Goal: Navigation & Orientation: Understand site structure

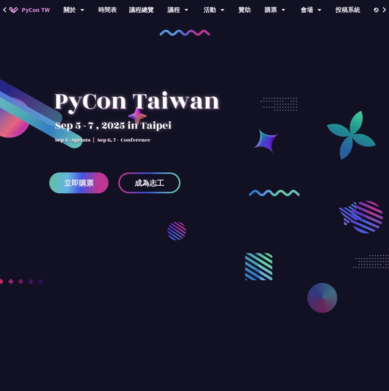
click at [87, 185] on span "立即購票" at bounding box center [79, 183] width 30 height 8
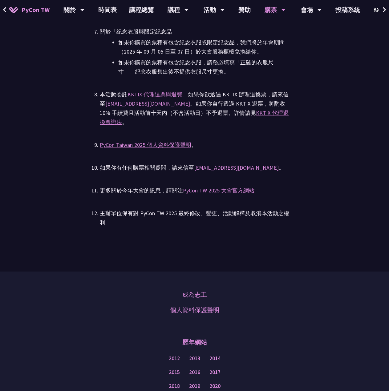
scroll to position [1952, 0]
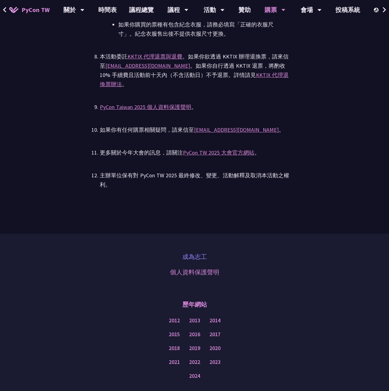
click at [194, 252] on link "成為志工" at bounding box center [194, 256] width 25 height 9
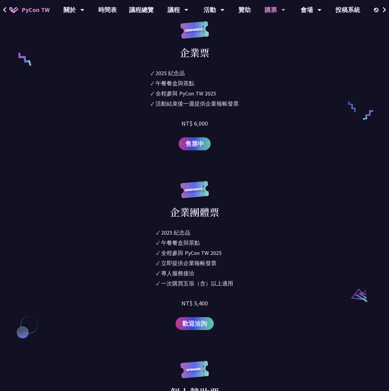
scroll to position [206, 0]
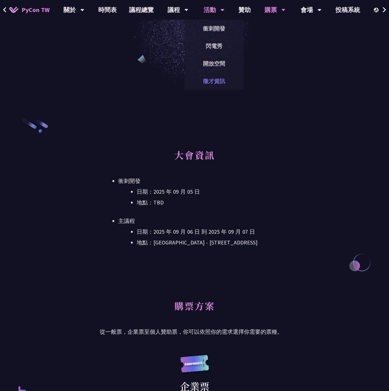
click at [217, 80] on link "徵才資訊" at bounding box center [214, 81] width 59 height 14
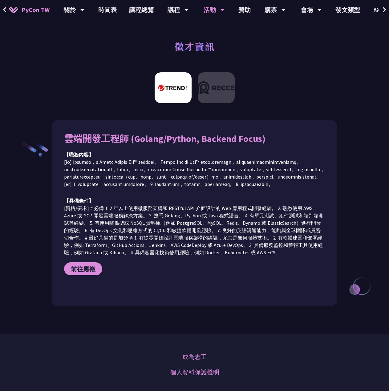
drag, startPoint x: 315, startPoint y: 40, endPoint x: 315, endPoint y: 34, distance: 5.9
click at [315, 39] on div "徵才資訊" at bounding box center [194, 53] width 389 height 32
click at [84, 13] on div "會場" at bounding box center [73, 10] width 21 height 20
click at [265, 45] on font "財政補貼" at bounding box center [275, 46] width 22 height 7
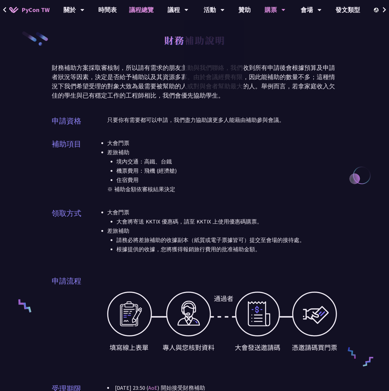
click at [141, 11] on link "議程總覽" at bounding box center [141, 10] width 37 height 20
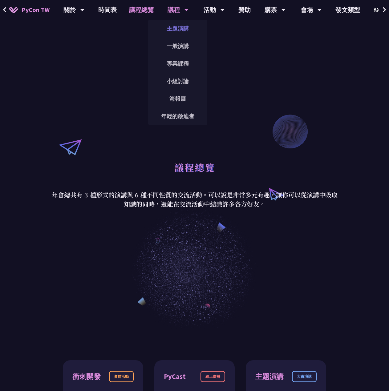
click at [190, 34] on link "主題演講" at bounding box center [177, 28] width 59 height 14
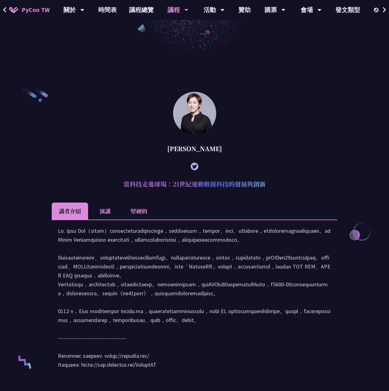
scroll to position [206, 0]
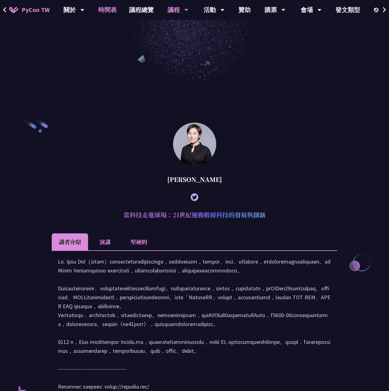
click at [110, 11] on font "時間表" at bounding box center [107, 10] width 18 height 8
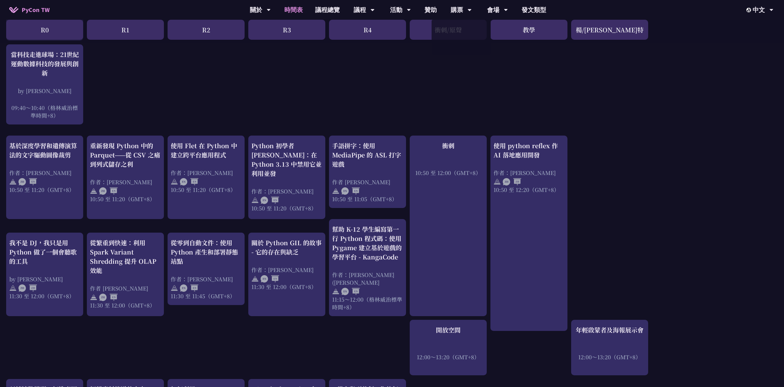
scroll to position [206, 0]
